Goal: Find specific page/section

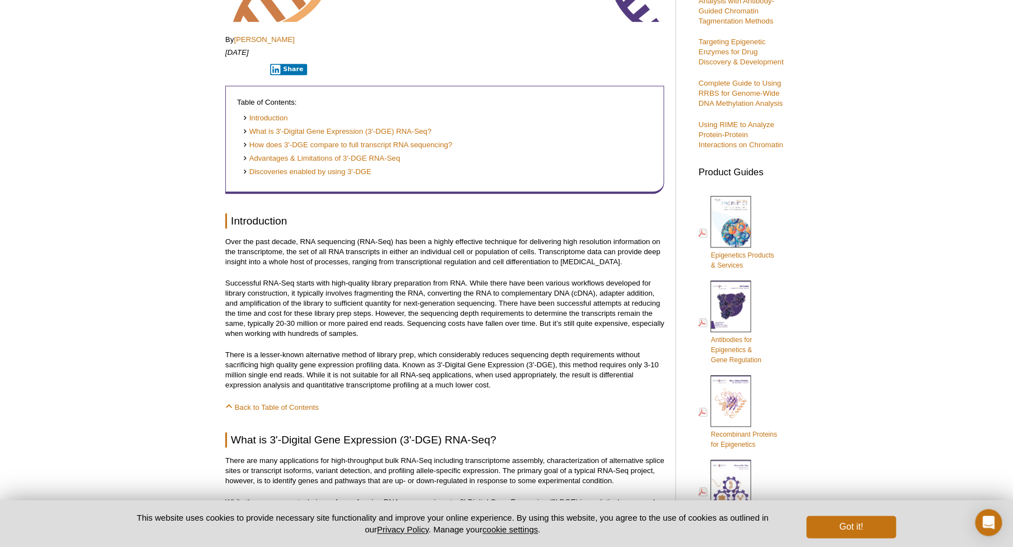
scroll to position [174, 0]
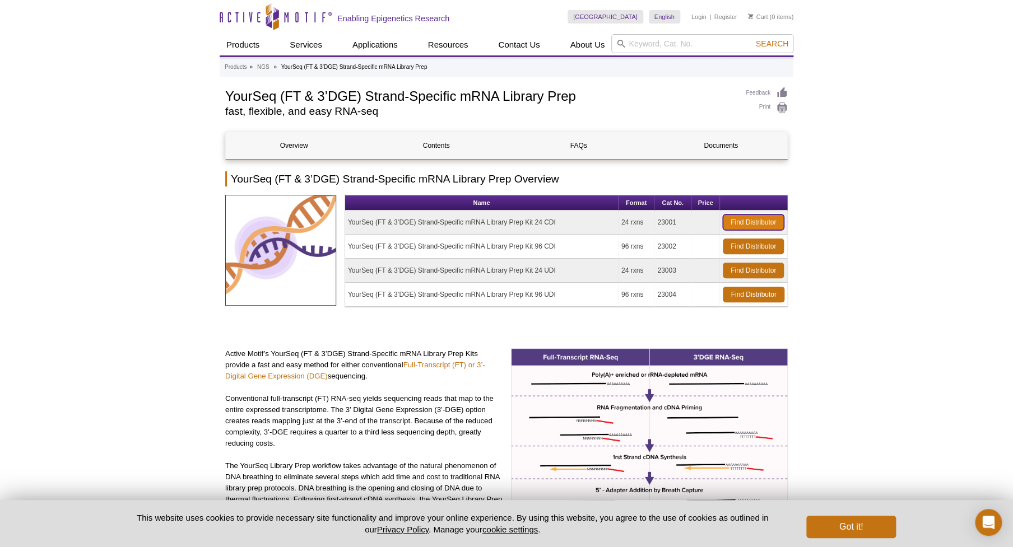
click at [750, 223] on link "Find Distributor" at bounding box center [753, 223] width 61 height 16
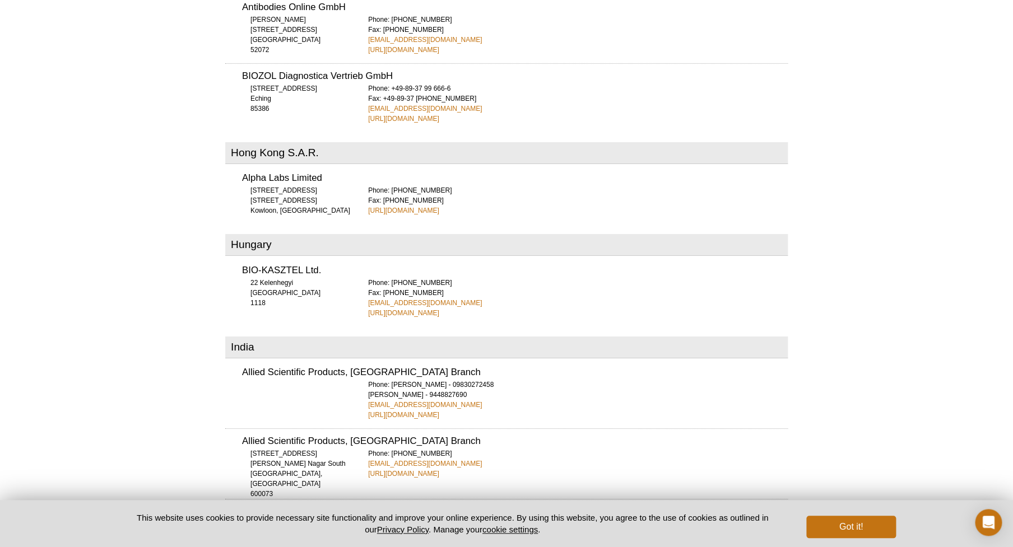
scroll to position [1793, 0]
